Goal: Task Accomplishment & Management: Manage account settings

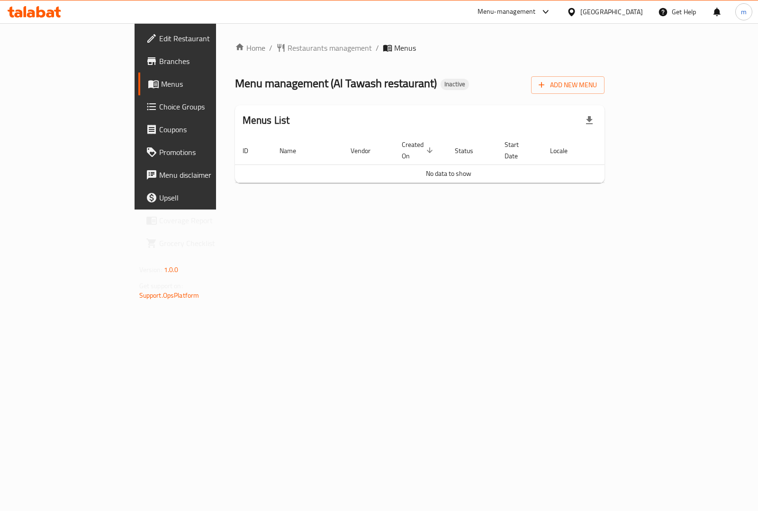
click at [50, 13] on icon at bounding box center [50, 13] width 8 height 8
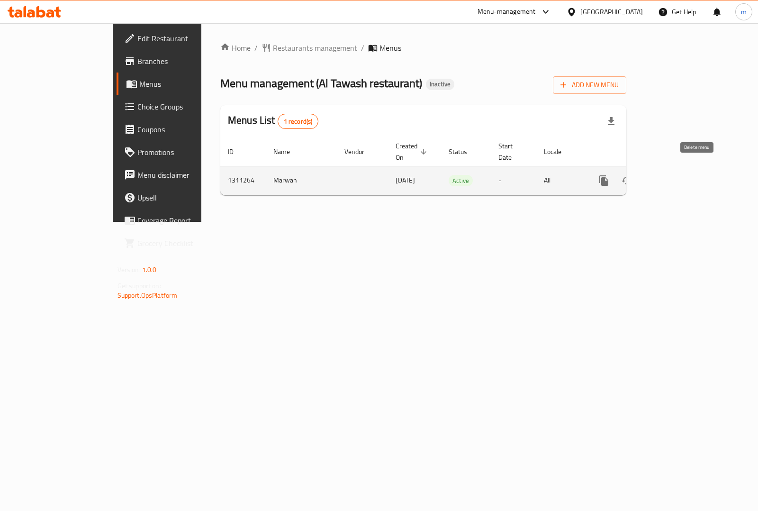
click at [653, 176] on icon "enhanced table" at bounding box center [649, 180] width 7 height 9
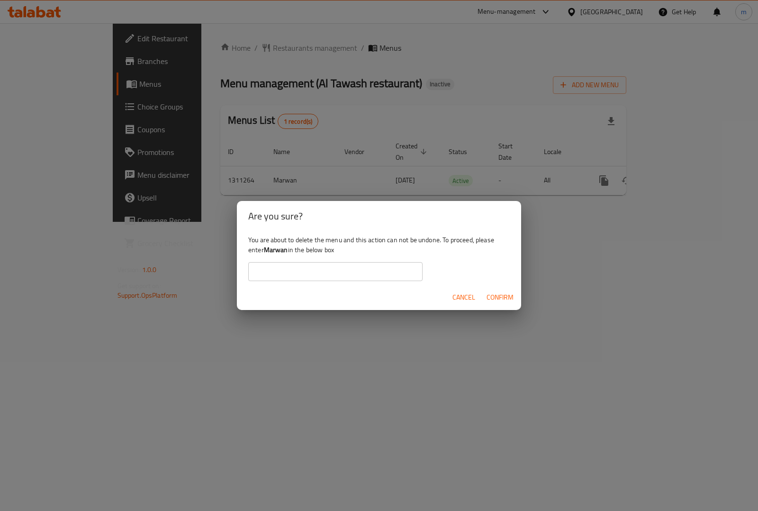
click at [465, 283] on div "You are about to delete the menu and this action can not be undone. To proceed,…" at bounding box center [379, 257] width 284 height 53
click at [463, 295] on span "Cancel" at bounding box center [463, 297] width 23 height 12
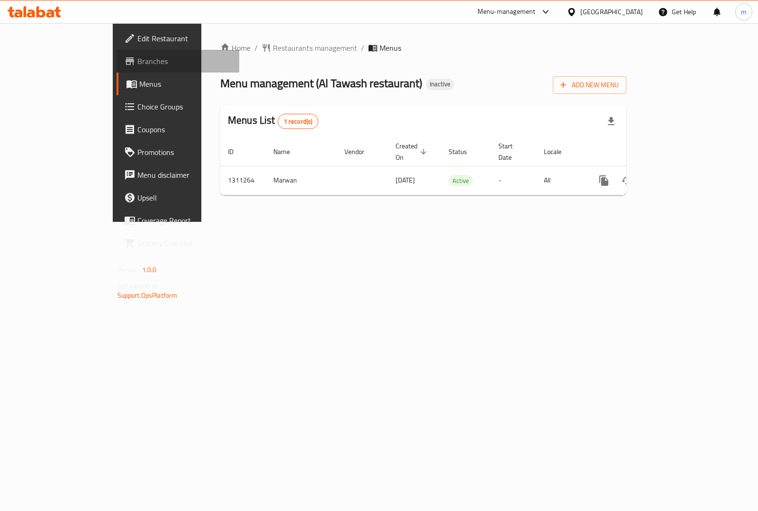
click at [137, 60] on span "Branches" at bounding box center [184, 60] width 94 height 11
